Goal: Navigation & Orientation: Find specific page/section

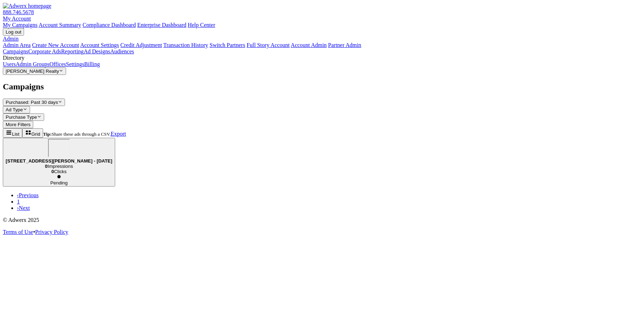
click at [84, 67] on link "Billing" at bounding box center [92, 64] width 16 height 6
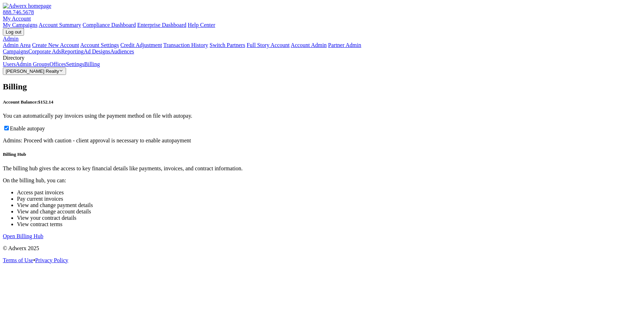
click at [43, 233] on link "Open Billing Hub" at bounding box center [23, 236] width 41 height 6
click at [134, 165] on p "The billing hub gives the access to key financial details like payments, invoic…" at bounding box center [317, 168] width 628 height 6
click at [11, 75] on div "Campaigns Corporate Ads Reporting Ad Designs Audiences Directory Users Admin Gr…" at bounding box center [317, 61] width 628 height 27
click at [66, 67] on link "Settings" at bounding box center [75, 64] width 18 height 6
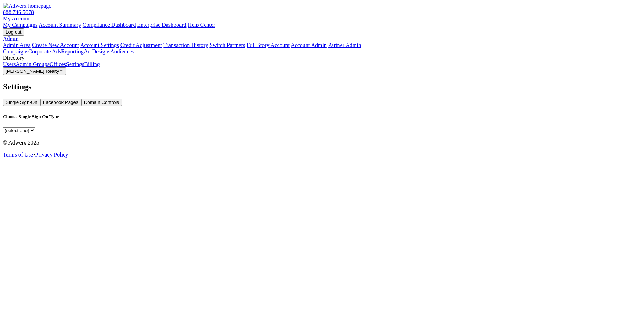
select select "[PERSON_NAME]"
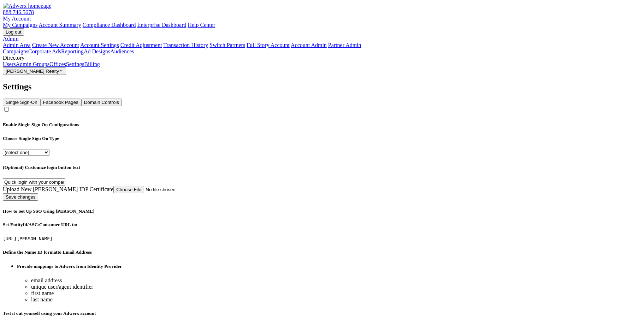
click at [61, 54] on link "Reporting" at bounding box center [72, 51] width 23 height 6
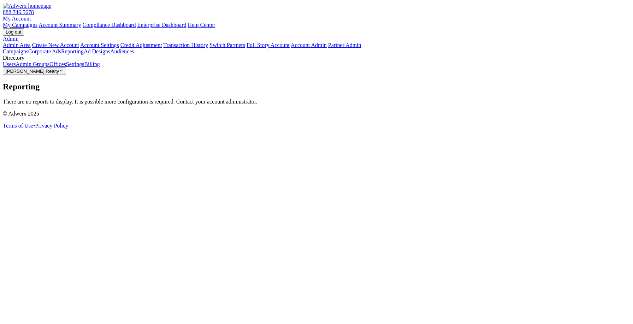
click at [28, 48] on link "Campaigns" at bounding box center [15, 51] width 25 height 6
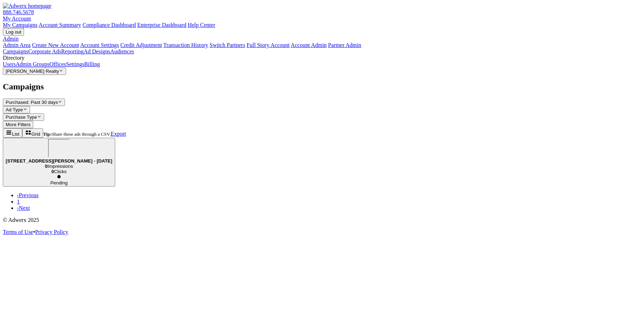
click at [112, 158] on b "[STREET_ADDRESS][PERSON_NAME] - [DATE]" at bounding box center [59, 160] width 107 height 5
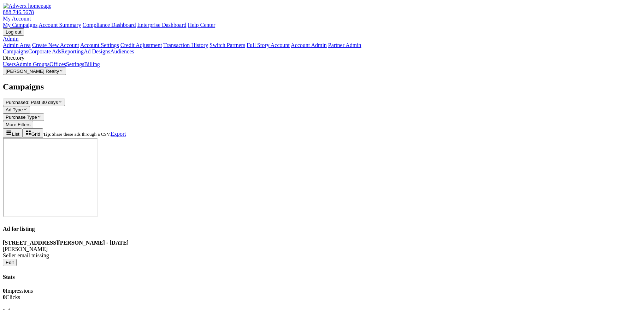
click at [18, 36] on link "Admin" at bounding box center [11, 39] width 16 height 6
